Goal: Task Accomplishment & Management: Manage account settings

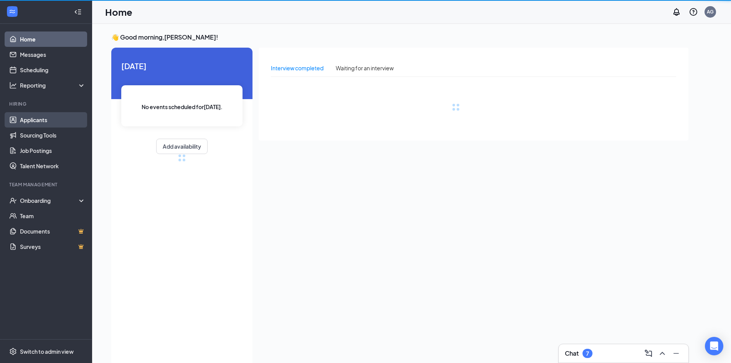
click at [38, 119] on link "Applicants" at bounding box center [53, 119] width 66 height 15
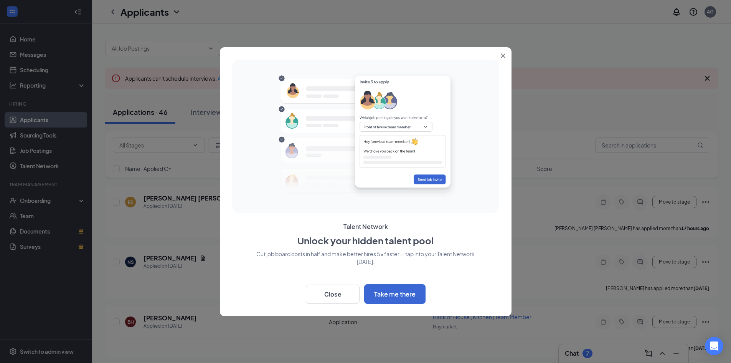
click at [501, 58] on button "Close" at bounding box center [505, 54] width 14 height 14
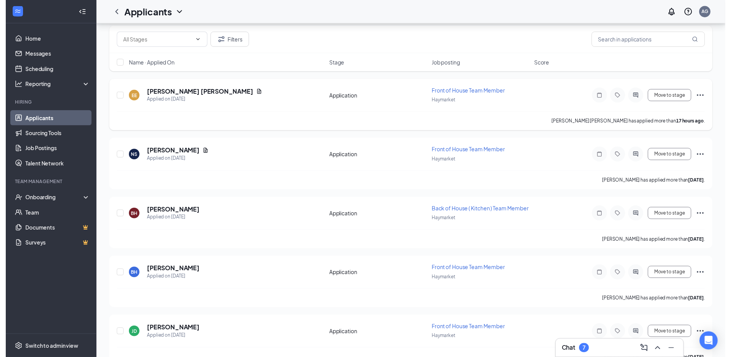
scroll to position [115, 0]
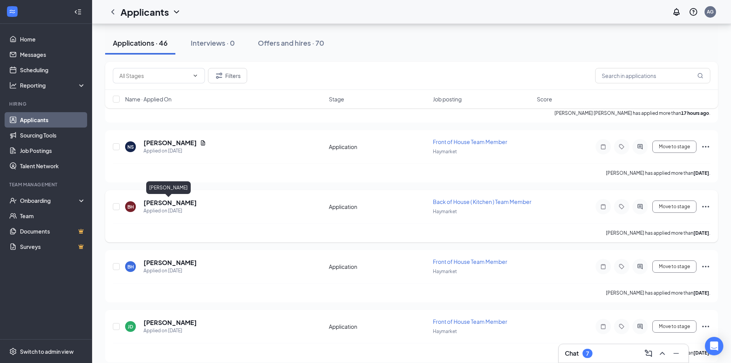
click at [160, 201] on h5 "[PERSON_NAME]" at bounding box center [169, 202] width 53 height 8
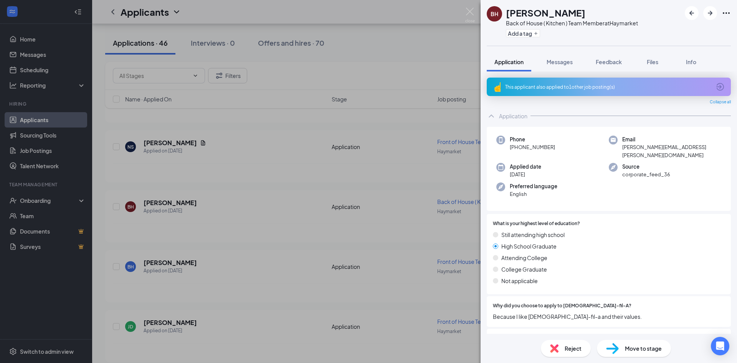
click at [558, 349] on img at bounding box center [554, 348] width 8 height 8
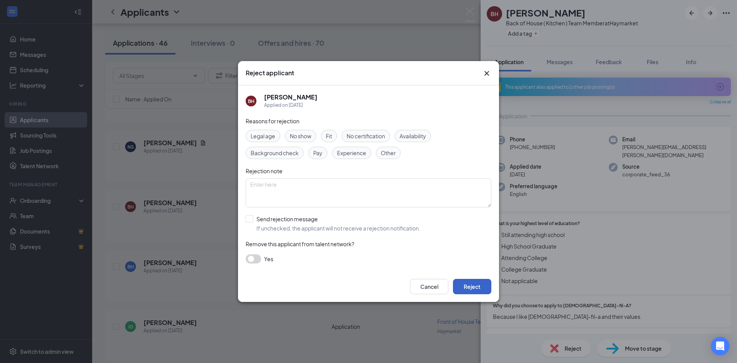
click at [460, 285] on button "Reject" at bounding box center [472, 285] width 38 height 15
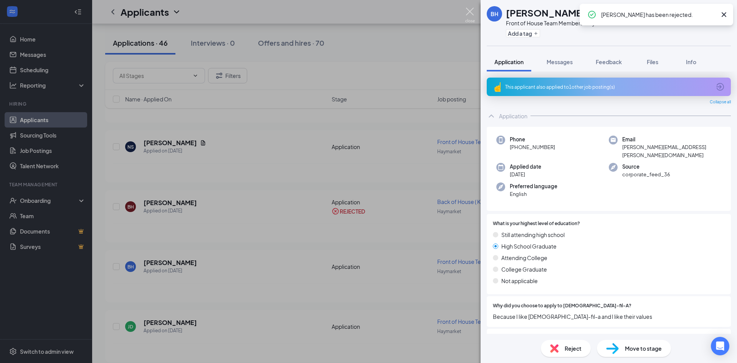
click at [471, 10] on img at bounding box center [470, 15] width 10 height 15
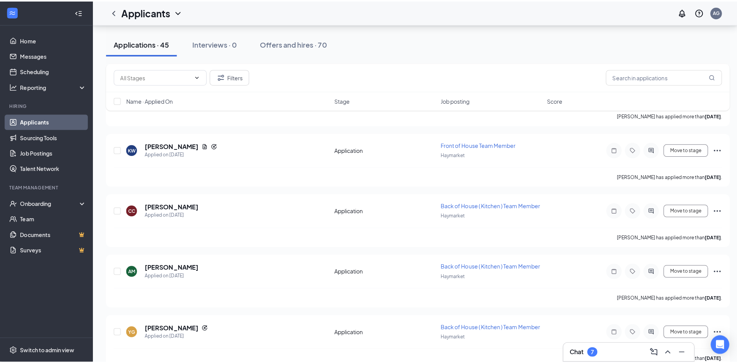
scroll to position [537, 0]
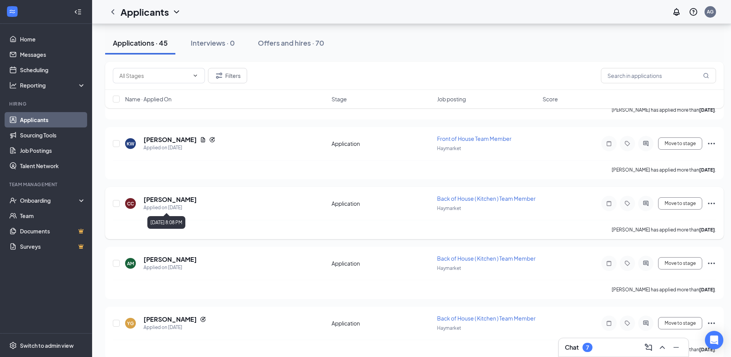
click at [176, 205] on div "Applied on [DATE]" at bounding box center [169, 208] width 53 height 8
click at [178, 200] on h5 "[PERSON_NAME]" at bounding box center [169, 199] width 53 height 8
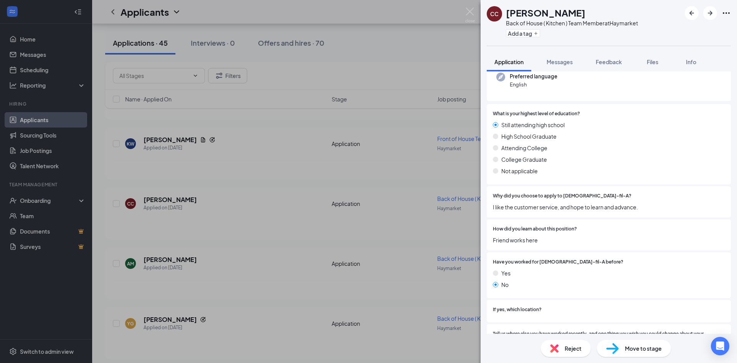
scroll to position [115, 0]
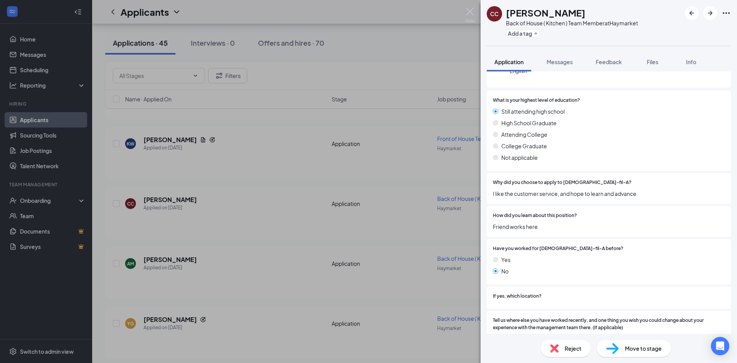
click at [573, 350] on span "Reject" at bounding box center [572, 348] width 17 height 8
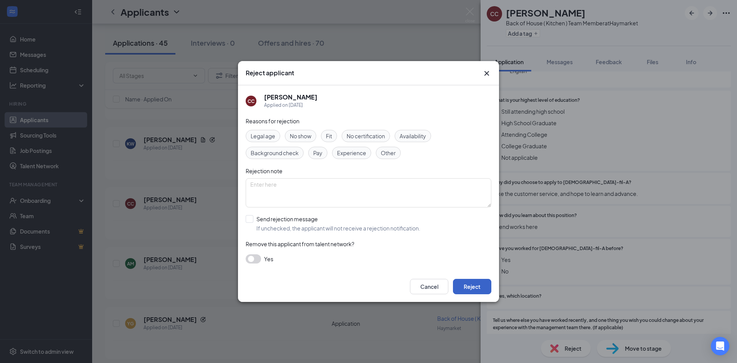
click at [480, 282] on button "Reject" at bounding box center [472, 285] width 38 height 15
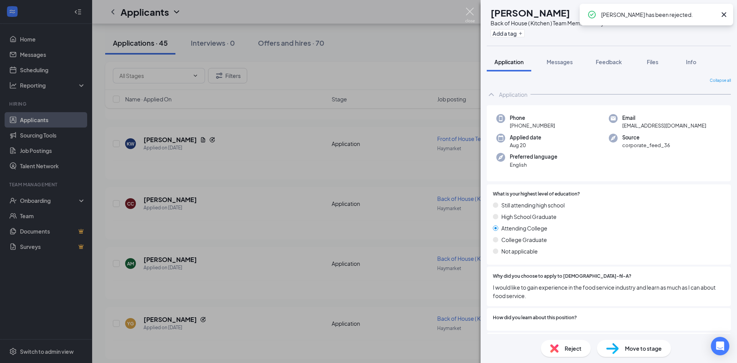
click at [472, 10] on img at bounding box center [470, 15] width 10 height 15
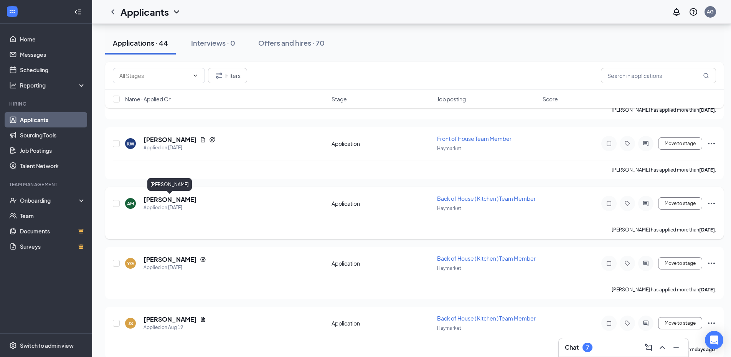
click at [175, 199] on h5 "[PERSON_NAME]" at bounding box center [169, 199] width 53 height 8
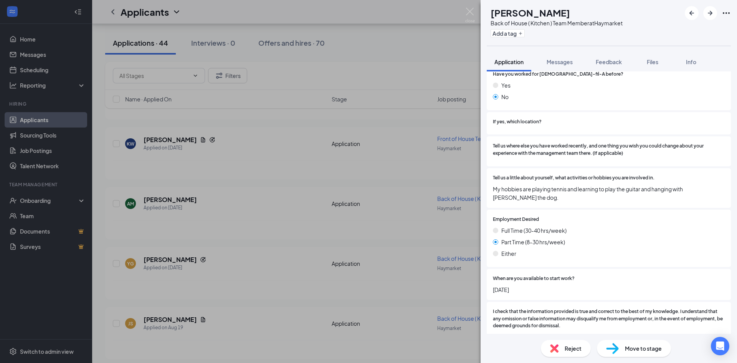
scroll to position [269, 0]
click at [564, 345] on div "Reject" at bounding box center [565, 347] width 50 height 17
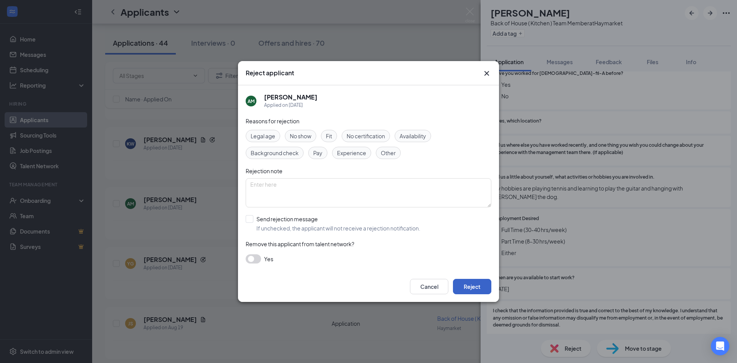
click at [470, 284] on button "Reject" at bounding box center [472, 285] width 38 height 15
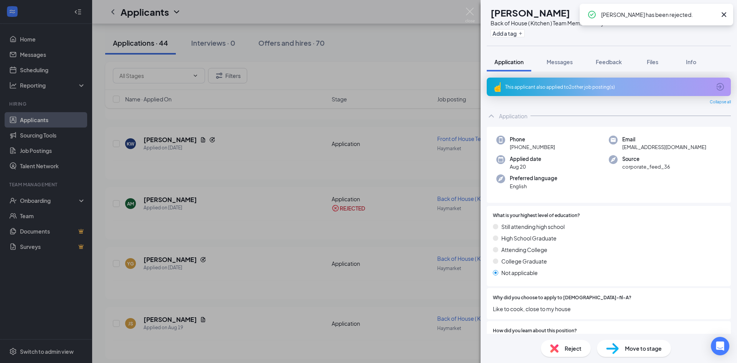
click at [475, 13] on div "YG [PERSON_NAME] Back of House ( Kitchen ) Team Member at [GEOGRAPHIC_DATA] Add…" at bounding box center [368, 181] width 737 height 363
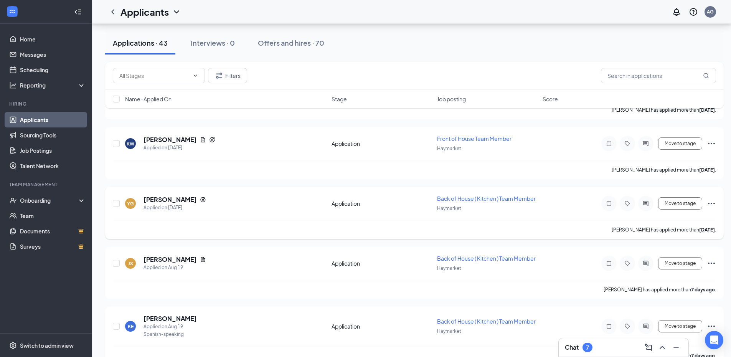
scroll to position [575, 0]
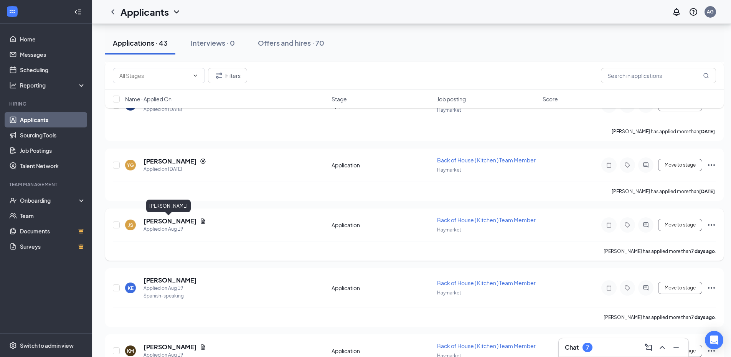
click at [156, 224] on h5 "[PERSON_NAME]" at bounding box center [169, 221] width 53 height 8
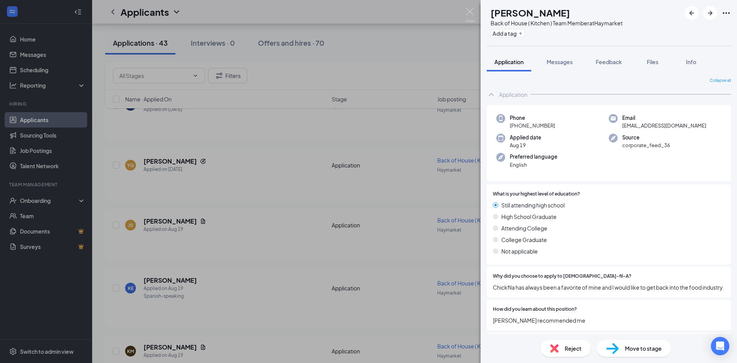
click at [571, 352] on div "Reject" at bounding box center [565, 347] width 50 height 17
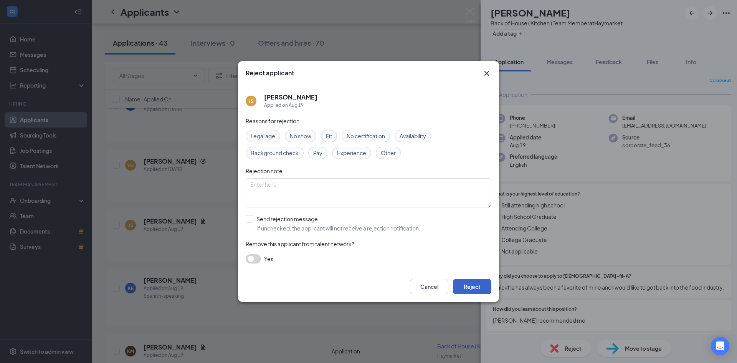
click at [473, 282] on button "Reject" at bounding box center [472, 285] width 38 height 15
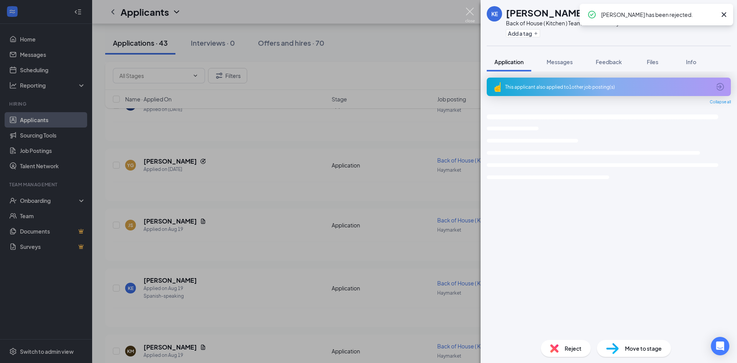
click at [469, 13] on img at bounding box center [470, 15] width 10 height 15
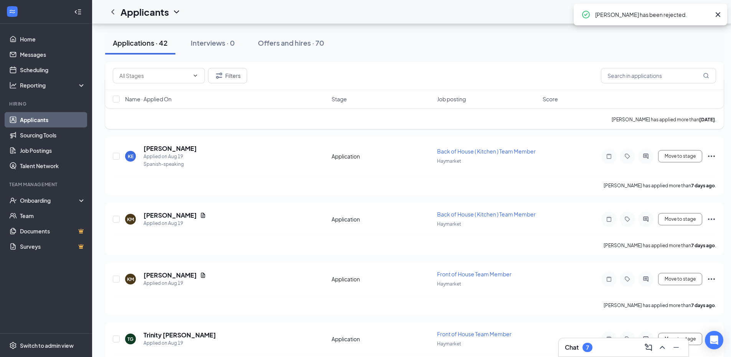
scroll to position [690, 0]
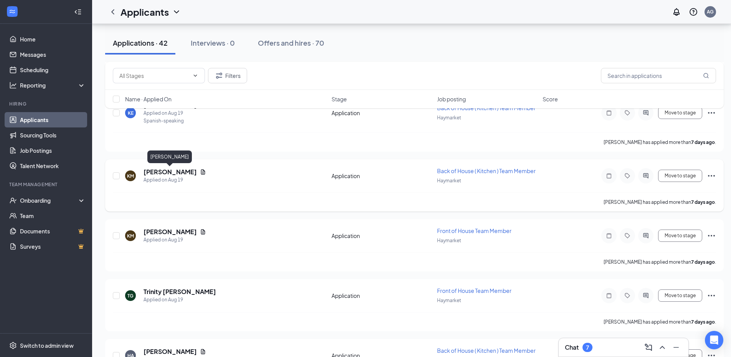
click at [157, 173] on h5 "[PERSON_NAME]" at bounding box center [169, 172] width 53 height 8
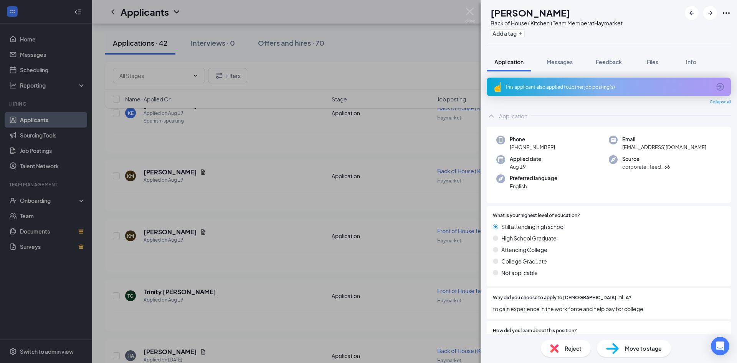
click at [565, 345] on span "Reject" at bounding box center [572, 348] width 17 height 8
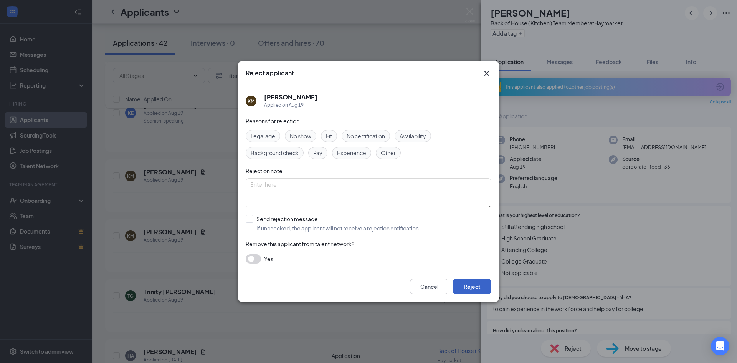
click at [469, 287] on button "Reject" at bounding box center [472, 285] width 38 height 15
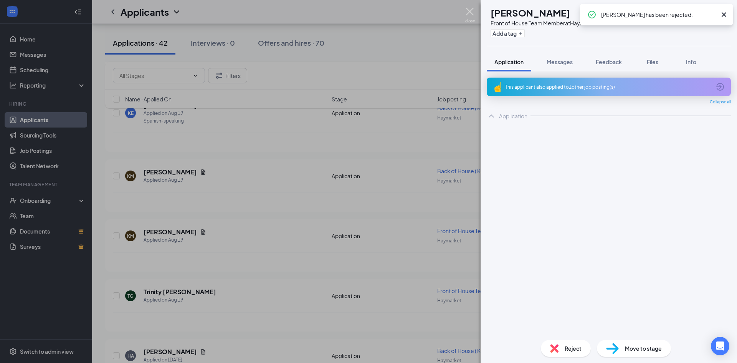
click at [469, 12] on img at bounding box center [470, 15] width 10 height 15
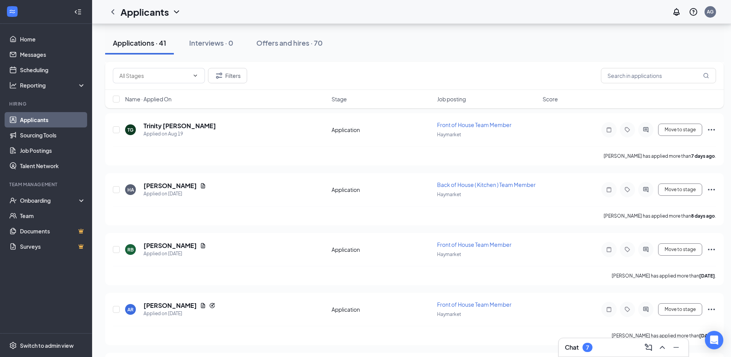
scroll to position [806, 0]
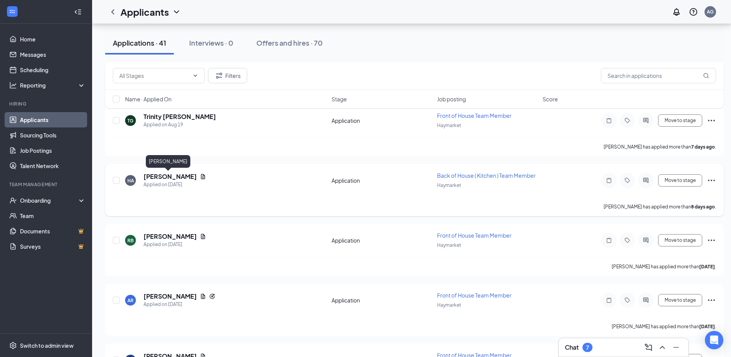
click at [164, 177] on h5 "[PERSON_NAME]" at bounding box center [169, 176] width 53 height 8
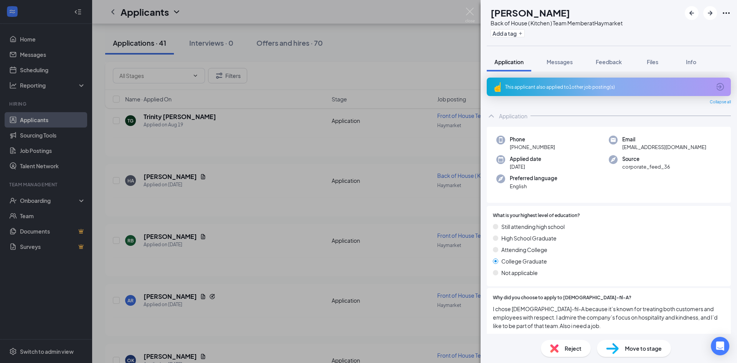
click at [557, 349] on img at bounding box center [554, 348] width 8 height 8
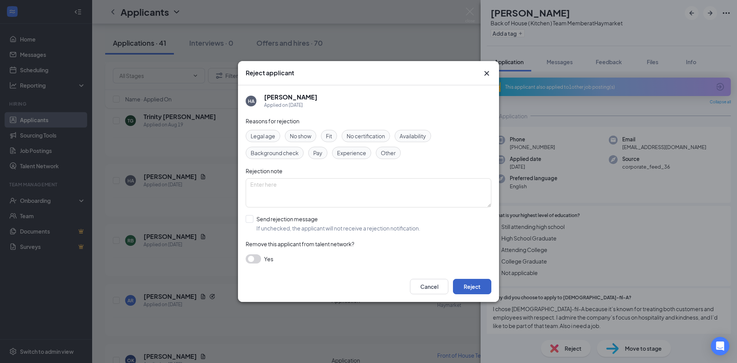
click at [470, 287] on button "Reject" at bounding box center [472, 285] width 38 height 15
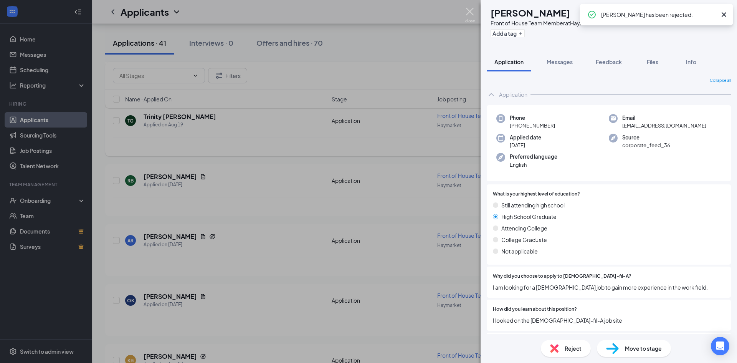
drag, startPoint x: 468, startPoint y: 9, endPoint x: 438, endPoint y: 138, distance: 132.4
click at [468, 9] on img at bounding box center [470, 15] width 10 height 15
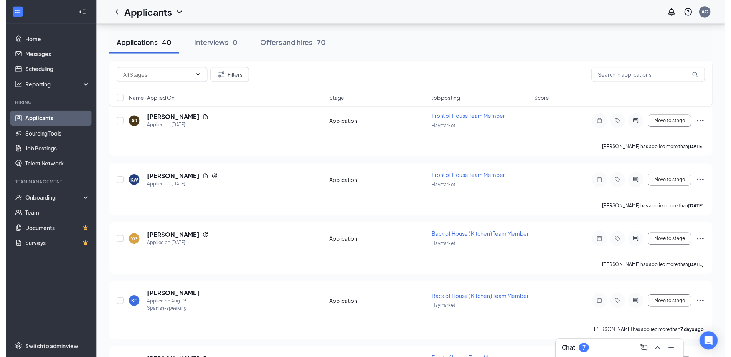
scroll to position [499, 0]
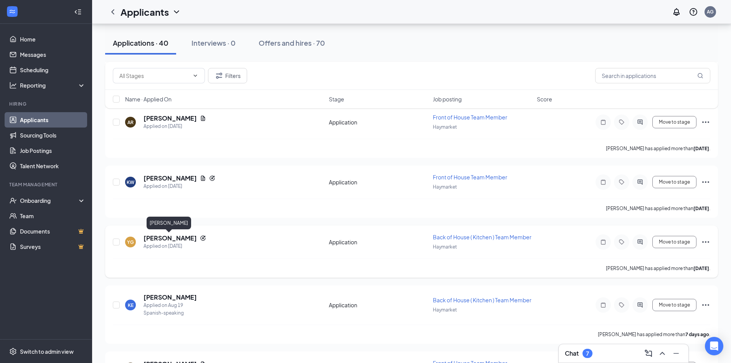
click at [175, 239] on h5 "[PERSON_NAME]" at bounding box center [169, 238] width 53 height 8
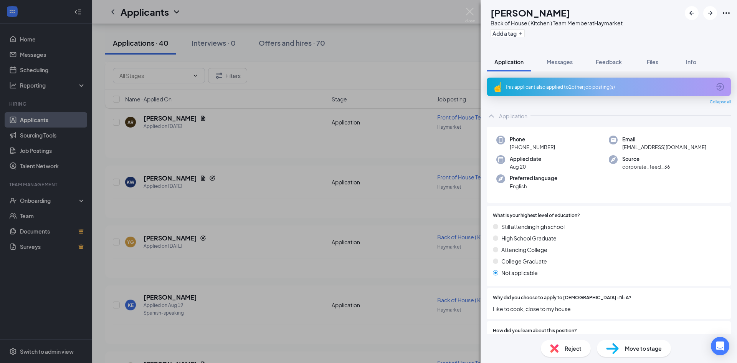
click at [570, 348] on span "Reject" at bounding box center [572, 348] width 17 height 8
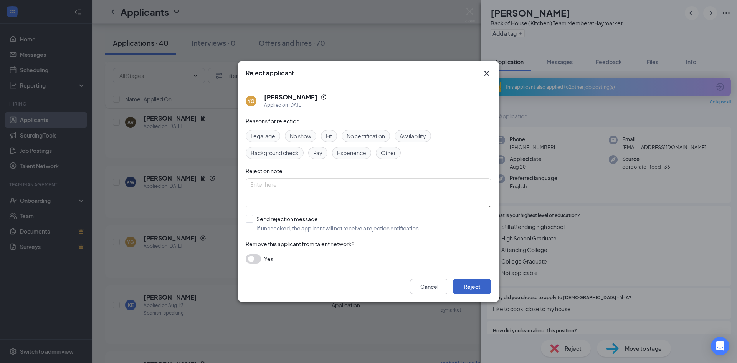
click at [471, 290] on button "Reject" at bounding box center [472, 285] width 38 height 15
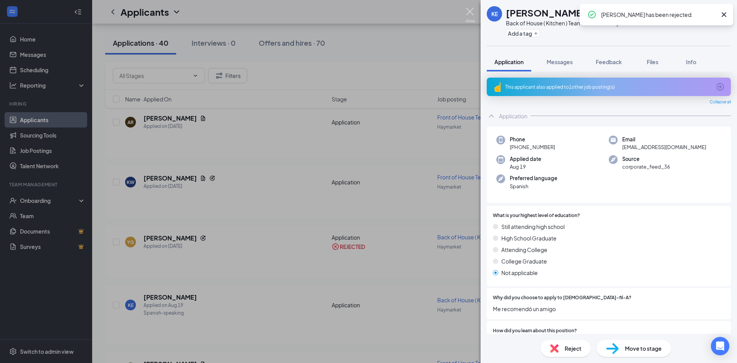
click at [466, 10] on img at bounding box center [470, 15] width 10 height 15
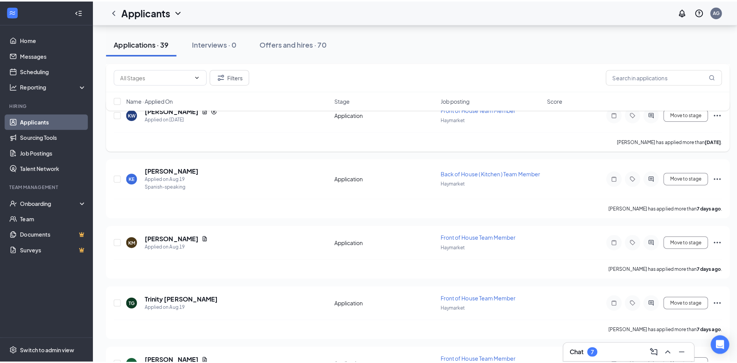
scroll to position [614, 0]
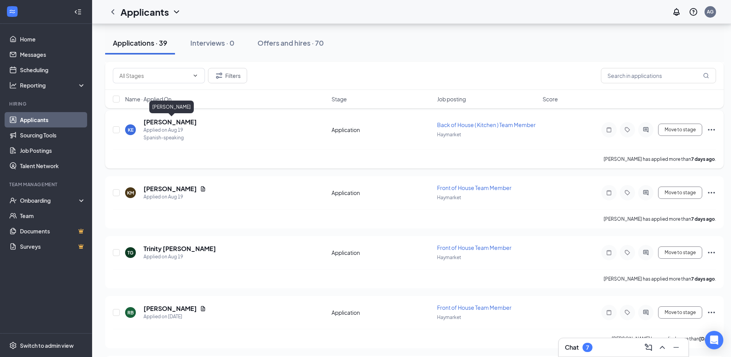
click at [179, 123] on h5 "[PERSON_NAME]" at bounding box center [169, 122] width 53 height 8
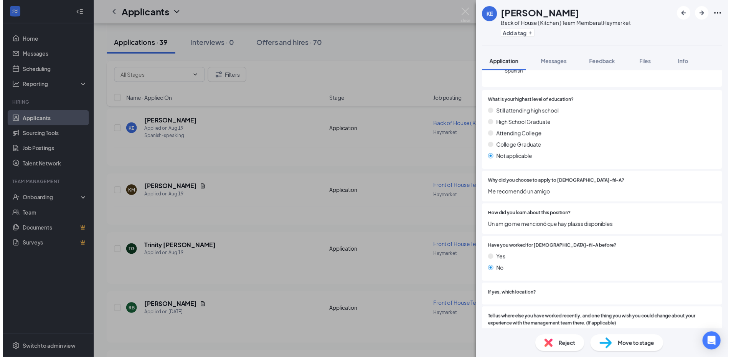
scroll to position [115, 0]
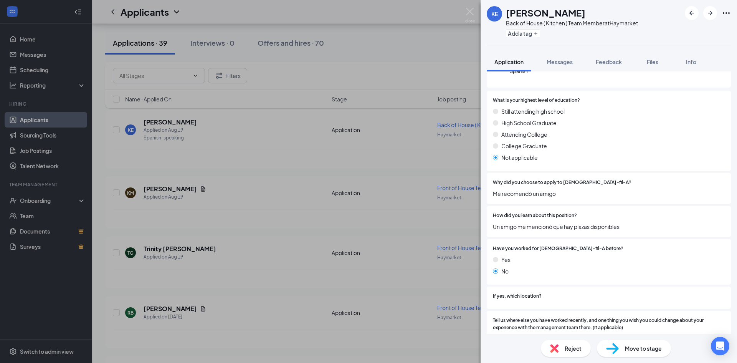
click at [561, 348] on div "Reject" at bounding box center [565, 347] width 50 height 17
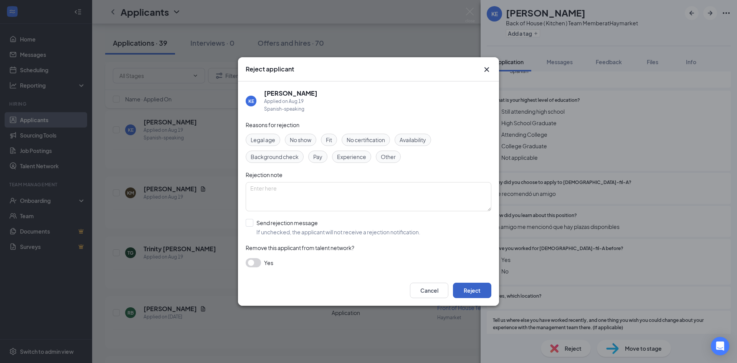
click at [480, 286] on button "Reject" at bounding box center [472, 289] width 38 height 15
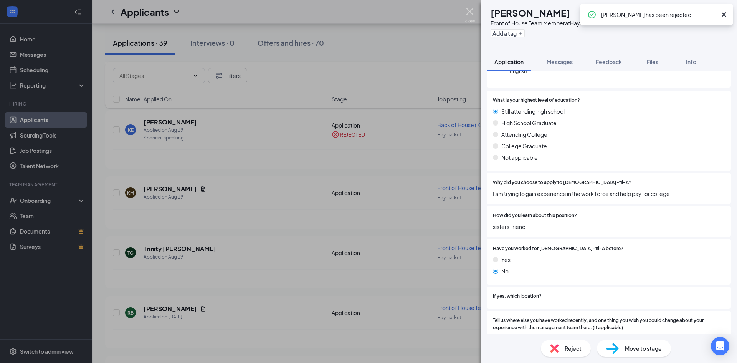
click at [466, 8] on img at bounding box center [470, 15] width 10 height 15
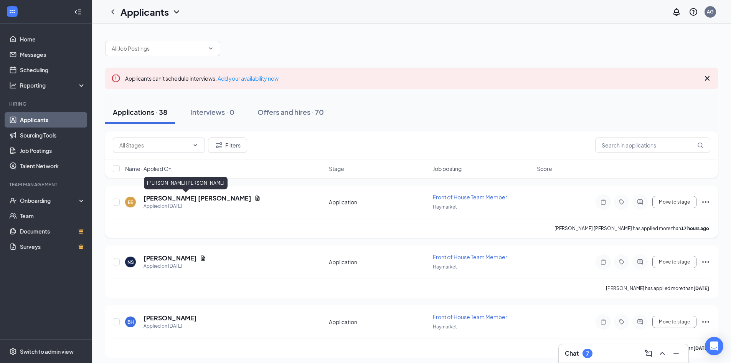
click at [149, 200] on h5 "[PERSON_NAME] [PERSON_NAME]" at bounding box center [197, 198] width 108 height 8
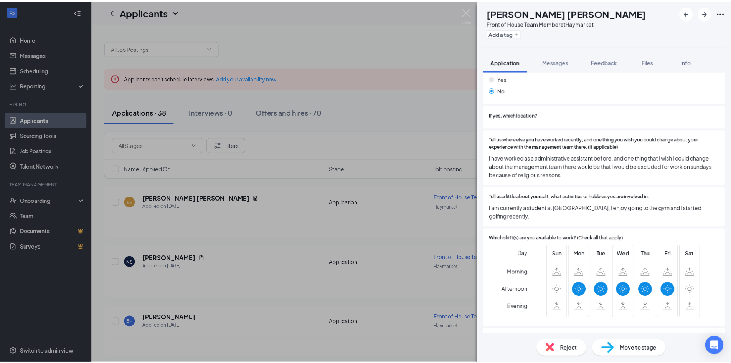
scroll to position [269, 0]
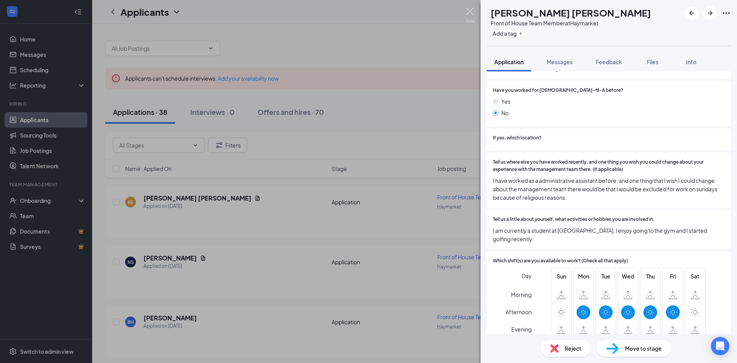
click at [470, 9] on img at bounding box center [470, 15] width 10 height 15
